Goal: Check status: Check status

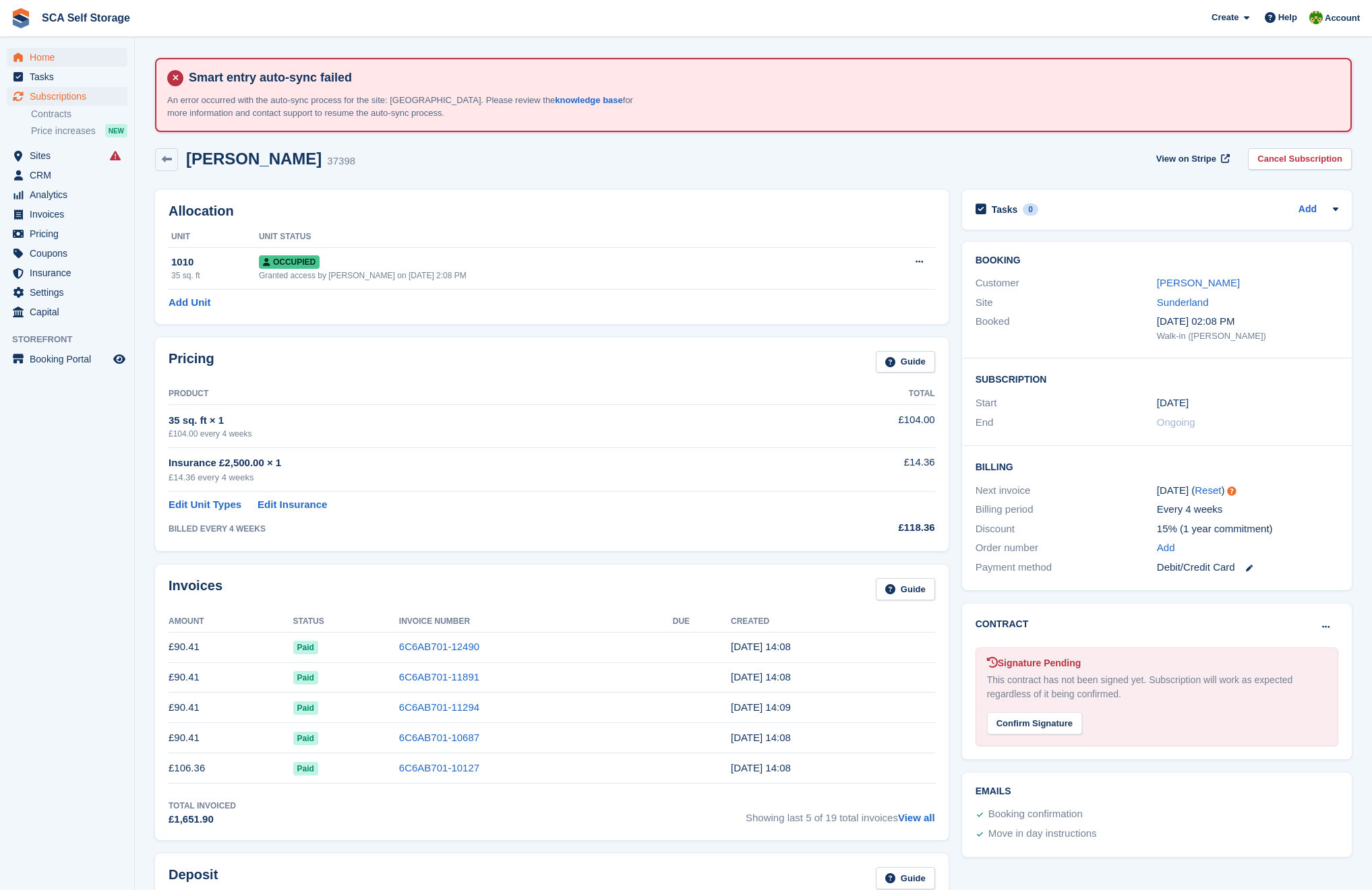
click at [56, 49] on span "Home" at bounding box center [70, 57] width 81 height 19
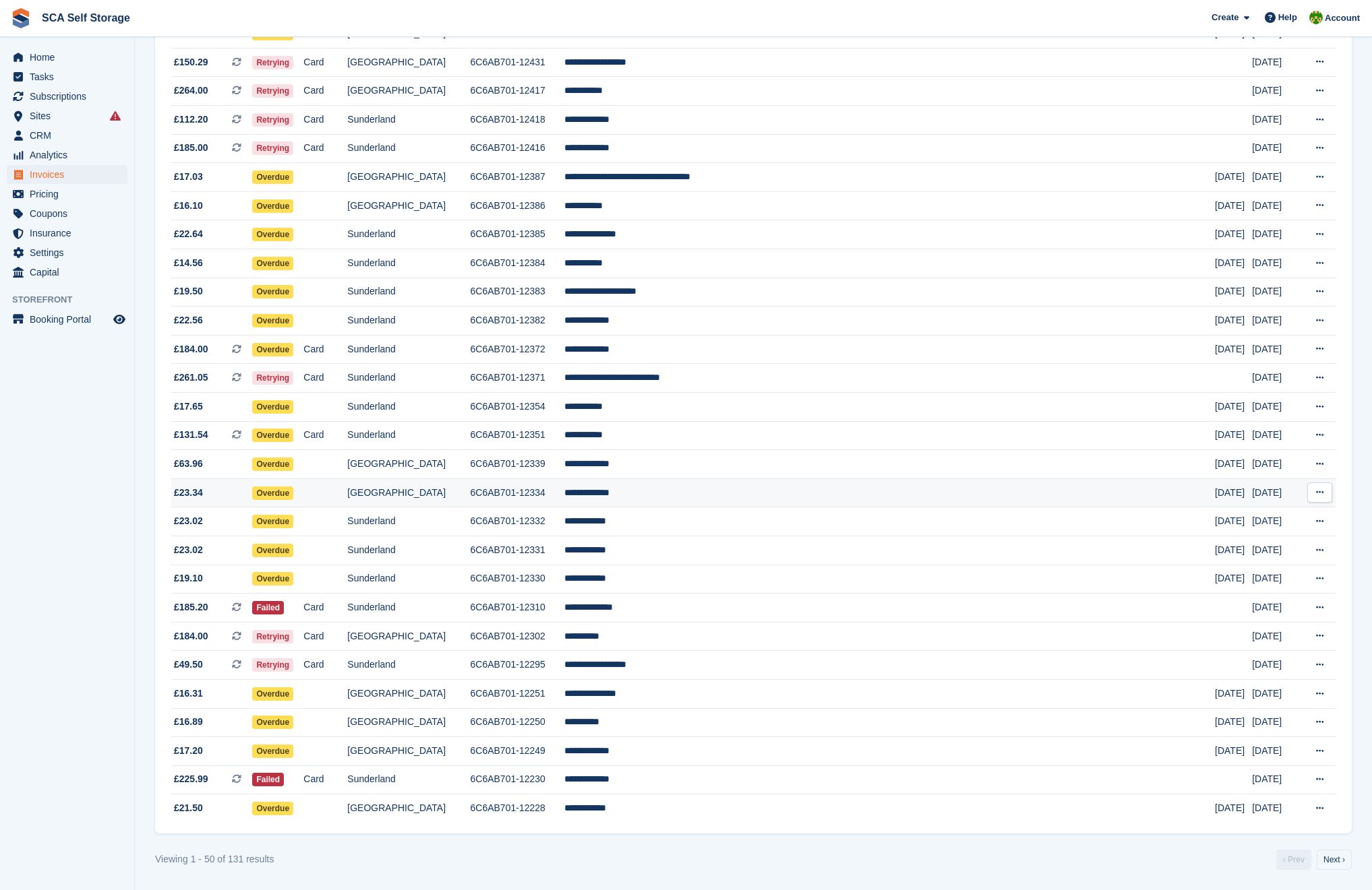
scroll to position [961, 0]
click at [1330, 860] on link "Next ›" at bounding box center [1333, 860] width 35 height 20
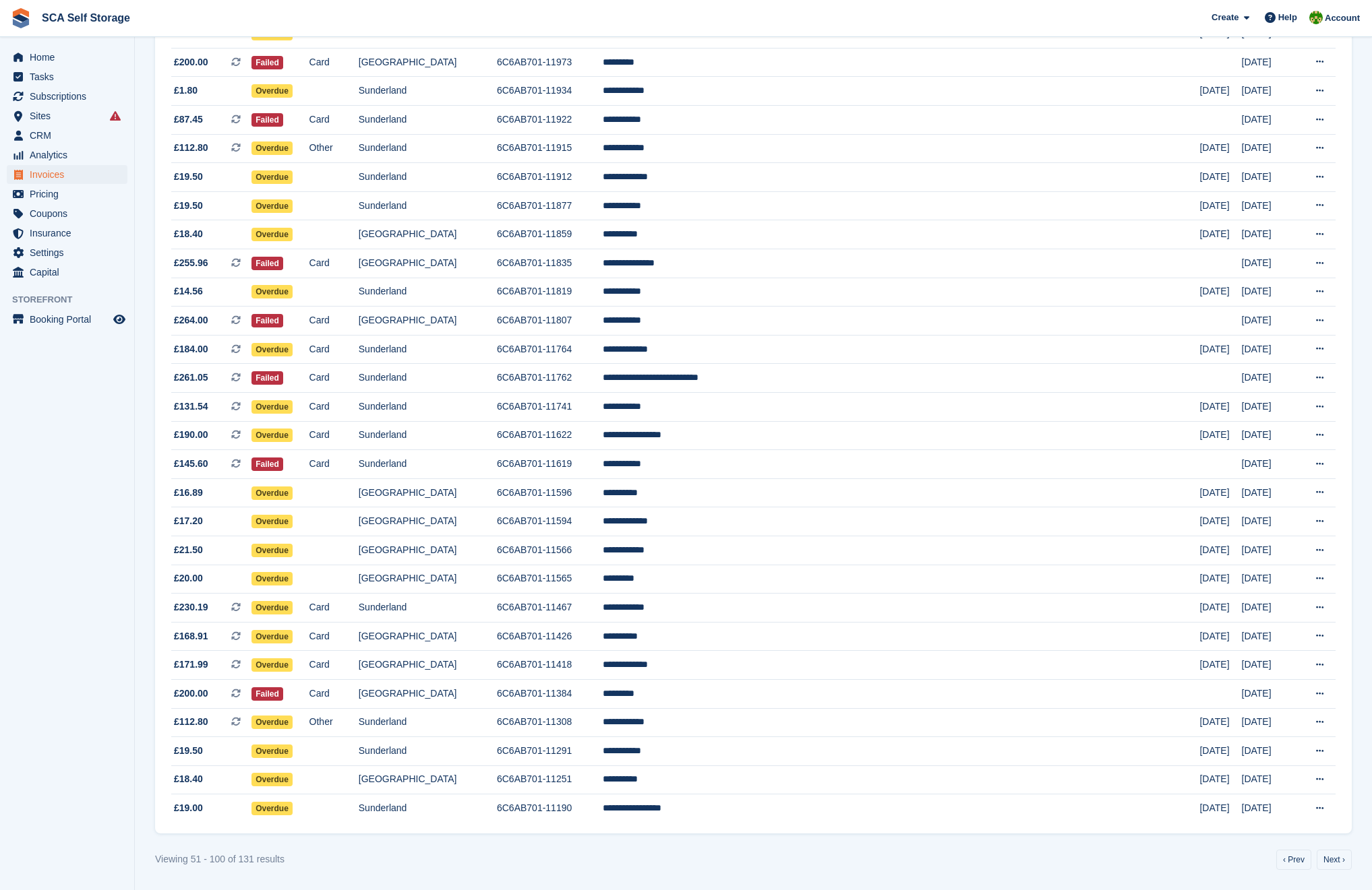
click at [1330, 859] on link "Next ›" at bounding box center [1333, 860] width 35 height 20
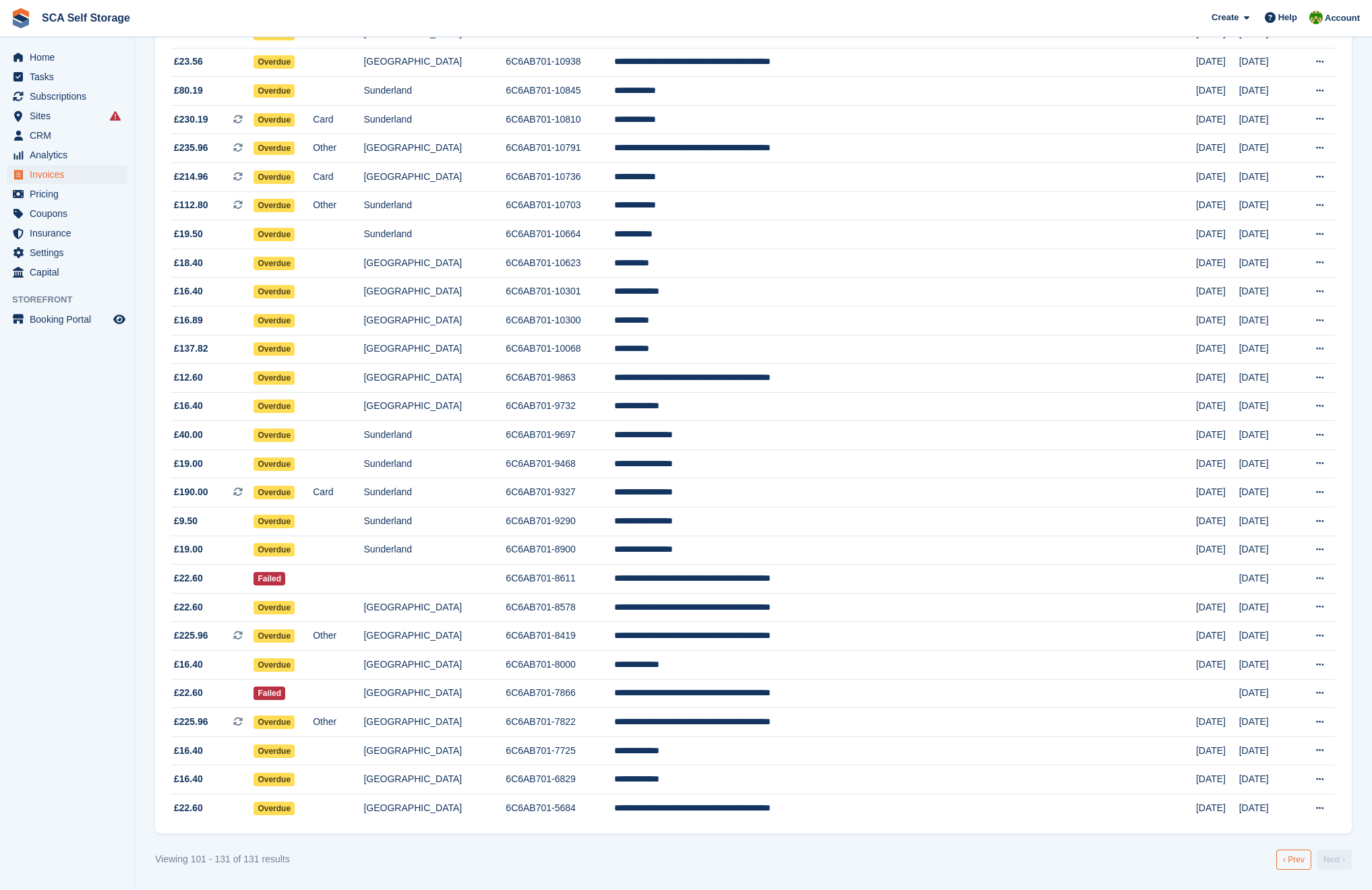
scroll to position [403, 0]
click at [1294, 852] on link "‹ Prev" at bounding box center [1293, 860] width 35 height 20
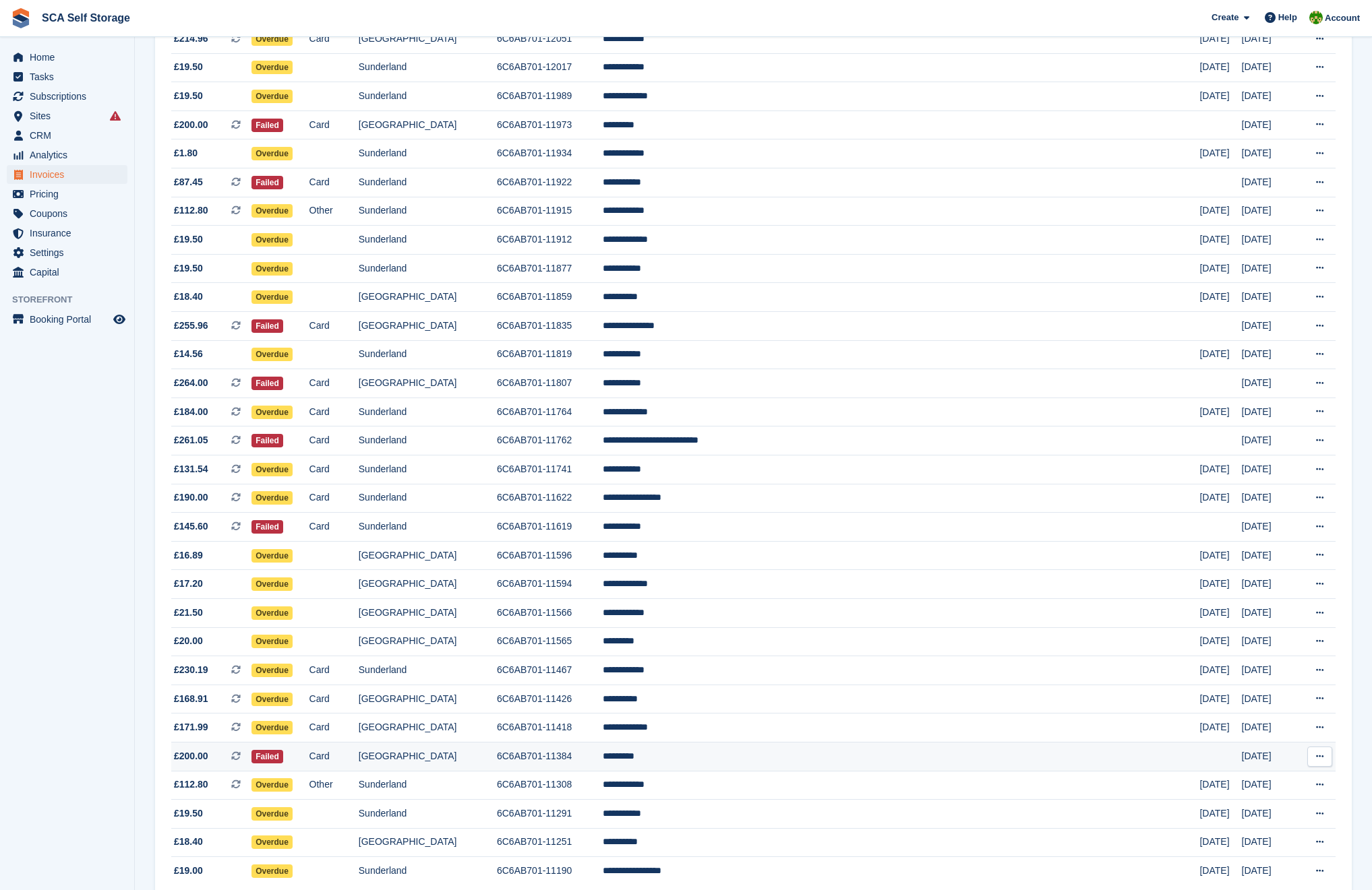
scroll to position [866, 0]
click at [765, 656] on td "*********" at bounding box center [901, 641] width 597 height 29
